Goal: Use online tool/utility

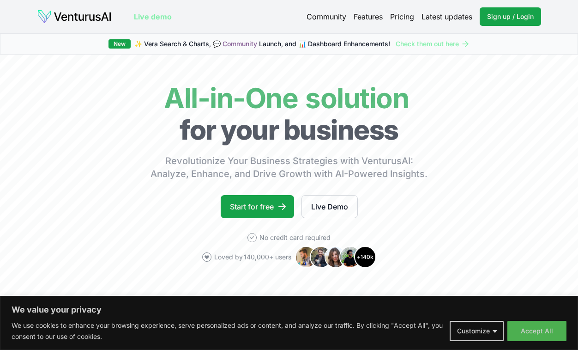
scroll to position [37, 0]
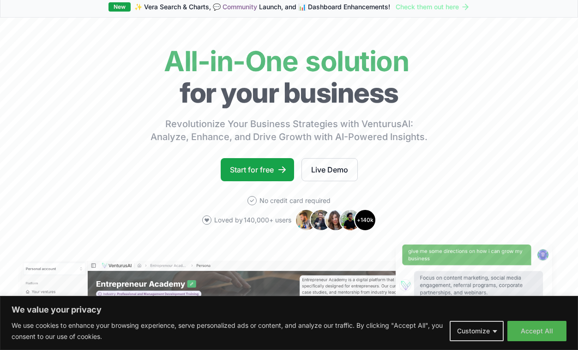
click at [236, 165] on link "Start for free" at bounding box center [257, 169] width 73 height 23
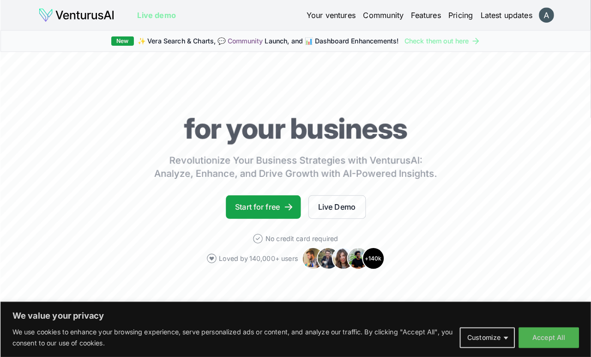
scroll to position [4, 0]
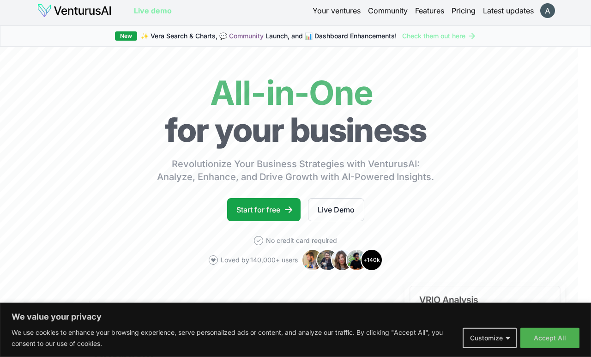
click at [277, 199] on link "Start for free" at bounding box center [263, 209] width 73 height 23
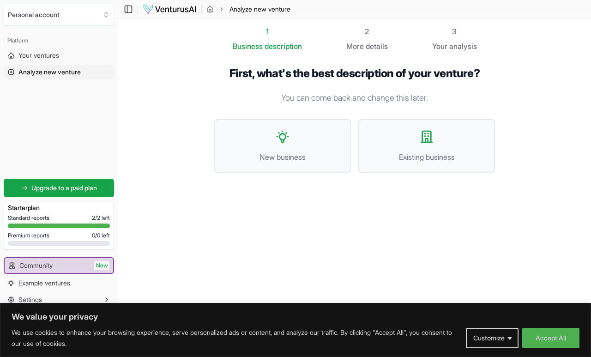
click at [552, 333] on button "Accept All" at bounding box center [551, 338] width 57 height 20
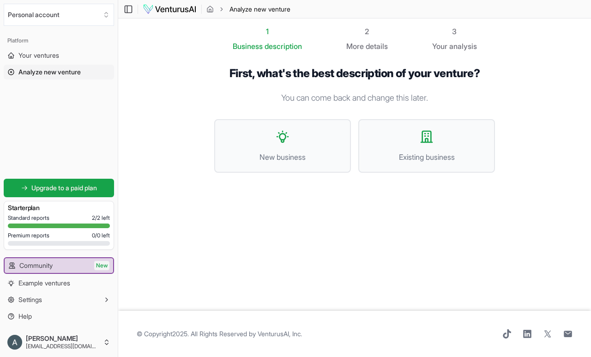
click at [304, 130] on button "New business" at bounding box center [282, 146] width 137 height 54
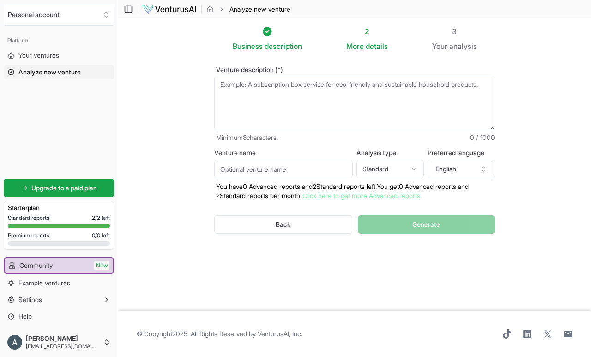
click at [389, 88] on textarea "Venture description (*)" at bounding box center [354, 103] width 281 height 55
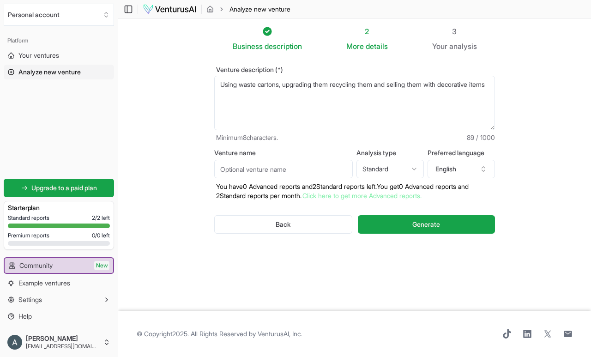
type textarea "Using waste cartons, upgrading them recycling them and selling them with decora…"
click at [440, 222] on span "Generate" at bounding box center [427, 224] width 28 height 9
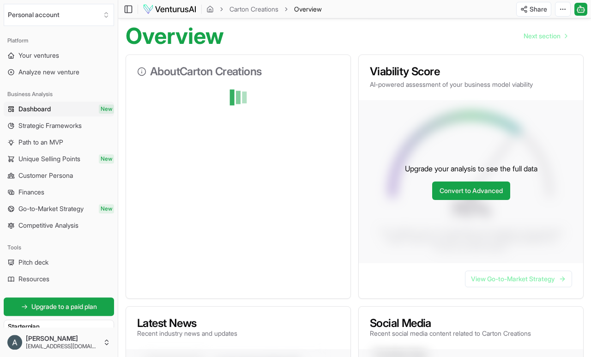
scroll to position [16, 0]
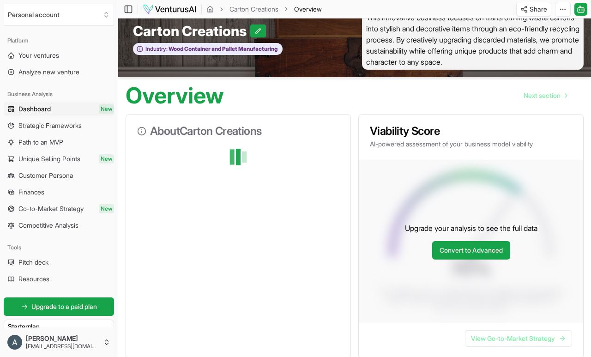
click at [551, 146] on p "AI-powered assessment of your business model viability" at bounding box center [471, 144] width 202 height 9
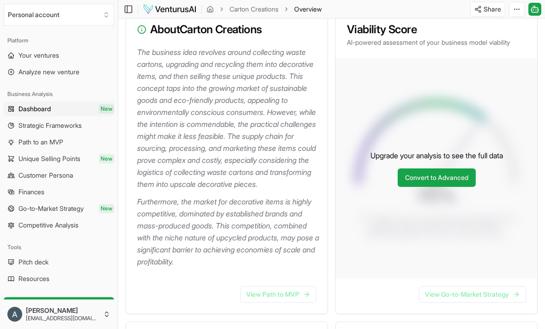
scroll to position [132, 0]
